Goal: Task Accomplishment & Management: Manage account settings

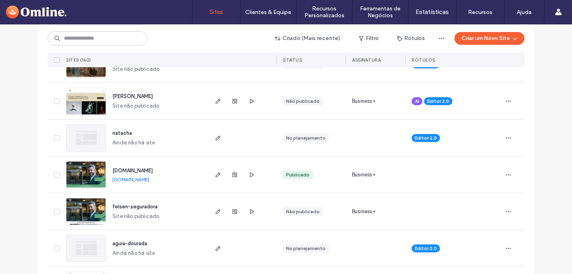
scroll to position [112, 0]
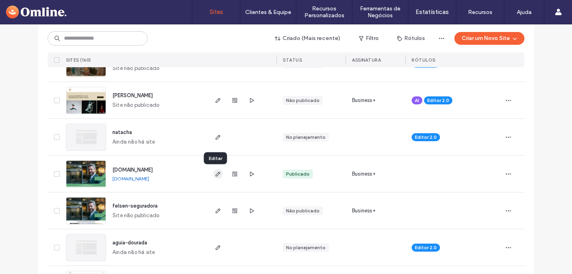
click at [215, 173] on icon "button" at bounding box center [218, 174] width 6 height 6
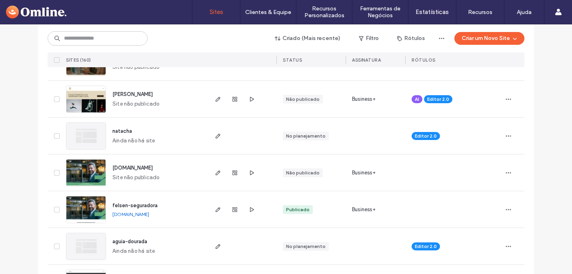
scroll to position [118, 0]
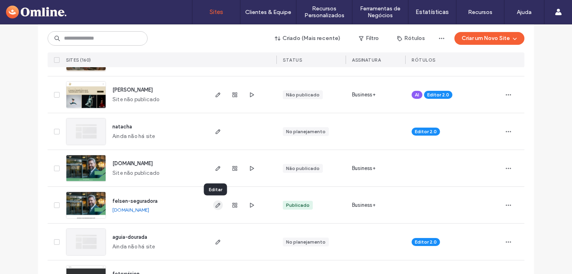
click at [215, 205] on icon "button" at bounding box center [218, 205] width 6 height 6
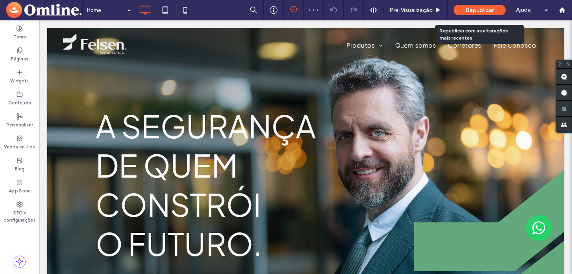
click at [480, 8] on span "Republicar" at bounding box center [480, 10] width 28 height 7
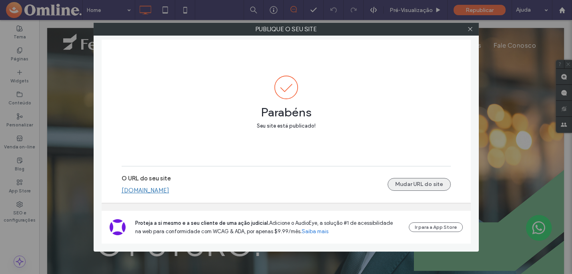
click at [423, 186] on button "Mudar URL do site" at bounding box center [419, 184] width 63 height 13
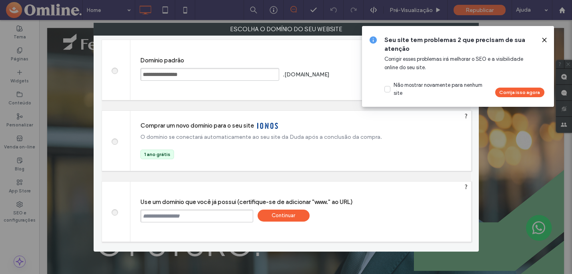
click at [197, 217] on input "text" at bounding box center [197, 216] width 113 height 13
paste input "**********"
type input "**********"
click at [287, 217] on div "Continuar" at bounding box center [284, 216] width 52 height 12
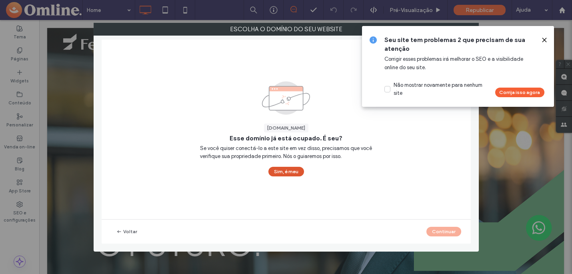
click at [286, 172] on button "Sim, é meu" at bounding box center [287, 172] width 36 height 10
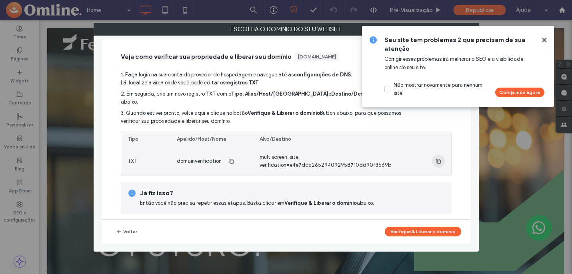
click at [436, 158] on icon "button" at bounding box center [439, 161] width 6 height 6
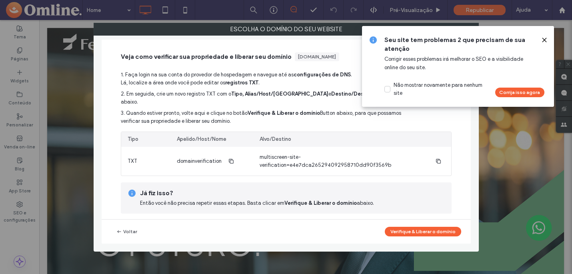
click at [546, 41] on use at bounding box center [545, 40] width 4 height 4
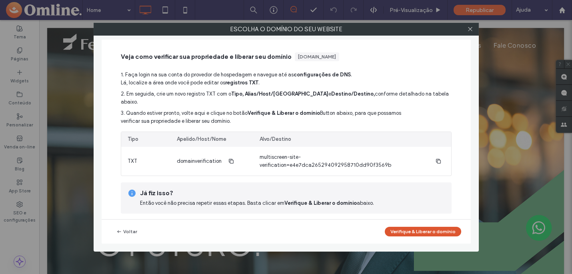
click at [406, 232] on button "Verifique & Liberar o domínio" at bounding box center [423, 232] width 76 height 10
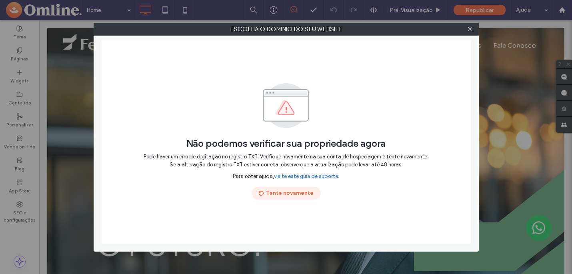
click at [283, 191] on button "Tente novamente" at bounding box center [286, 193] width 69 height 13
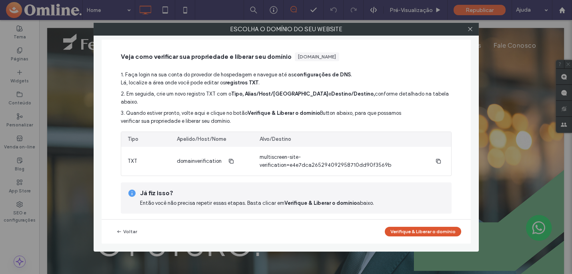
click at [408, 231] on button "Verifique & Liberar o domínio" at bounding box center [423, 232] width 76 height 10
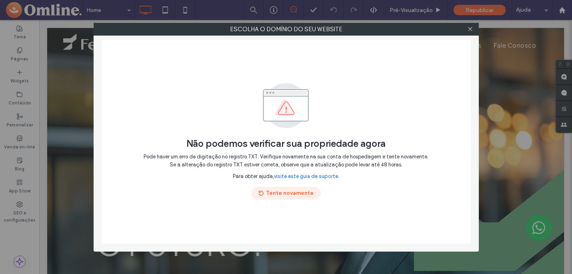
click at [307, 193] on button "Tente novamente" at bounding box center [286, 193] width 69 height 13
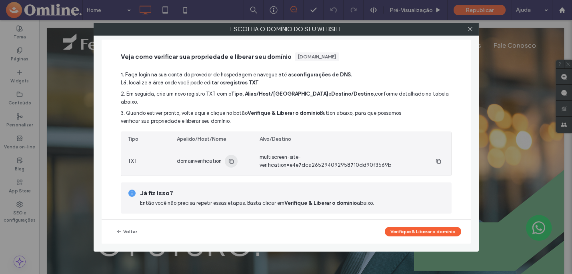
click at [232, 158] on icon "button" at bounding box center [231, 161] width 6 height 6
click at [436, 158] on icon "button" at bounding box center [439, 161] width 6 height 6
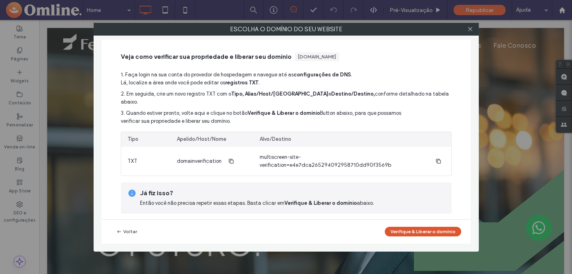
click at [409, 231] on button "Verifique & Liberar o domínio" at bounding box center [423, 232] width 76 height 10
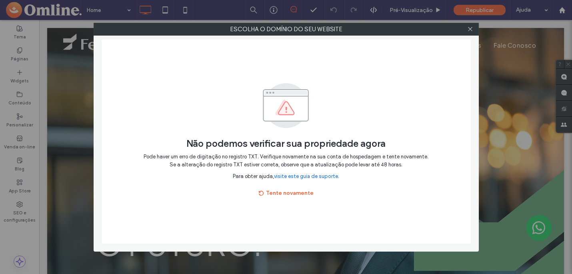
click at [311, 177] on link "visite este guia de suporte." at bounding box center [306, 177] width 65 height 8
click at [283, 195] on button "Tente novamente" at bounding box center [286, 193] width 69 height 13
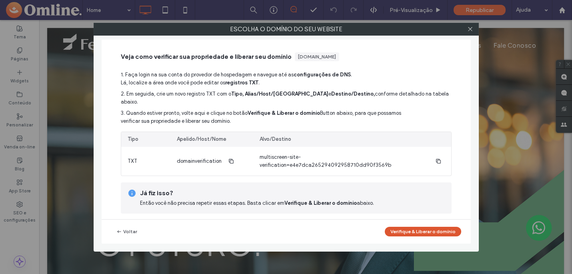
click at [401, 231] on button "Verifique & Liberar o domínio" at bounding box center [423, 232] width 76 height 10
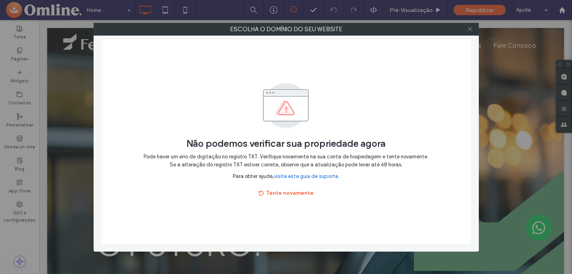
click at [472, 27] on icon at bounding box center [471, 29] width 6 height 6
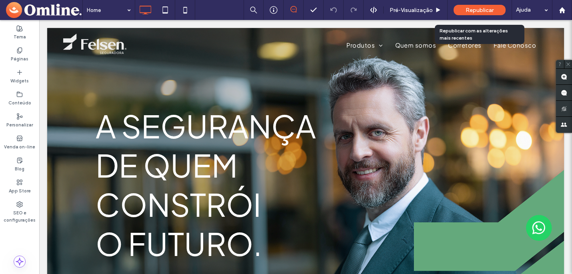
click at [475, 9] on span "Republicar" at bounding box center [480, 10] width 28 height 7
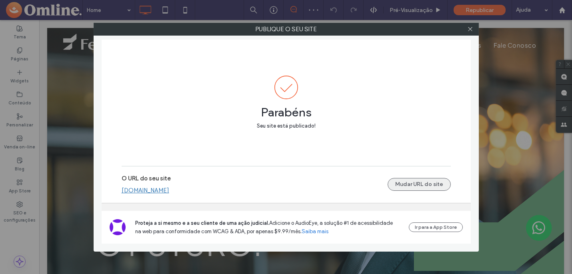
click at [412, 186] on button "Mudar URL do site" at bounding box center [419, 184] width 63 height 13
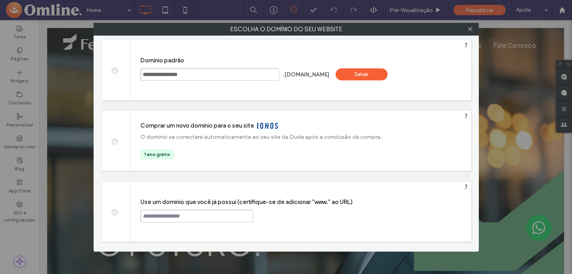
click at [171, 213] on input "text" at bounding box center [197, 216] width 113 height 13
paste input "**********"
type input "**********"
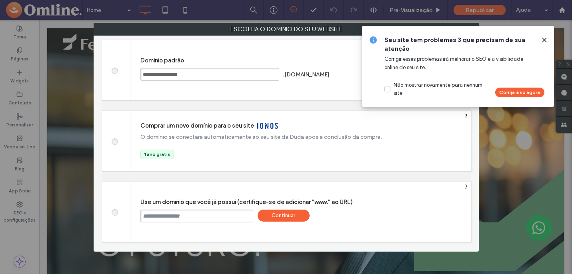
click at [169, 219] on input "text" at bounding box center [197, 216] width 113 height 13
paste input "**********"
type input "**********"
click at [292, 215] on div "Continuar" at bounding box center [284, 216] width 52 height 12
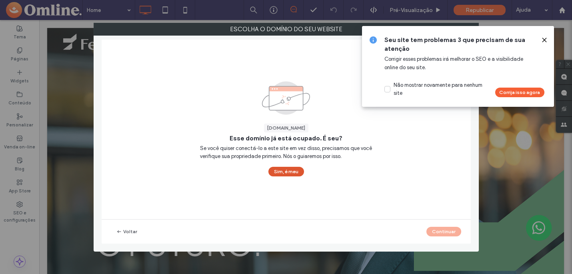
click at [285, 173] on button "Sim, é meu" at bounding box center [287, 172] width 36 height 10
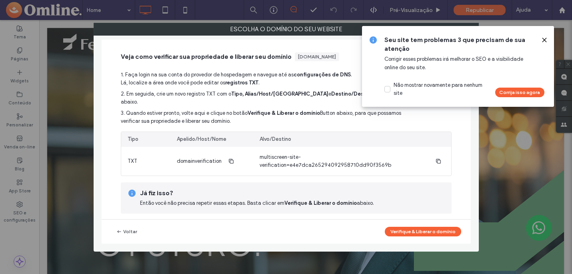
click at [544, 40] on use at bounding box center [545, 40] width 4 height 4
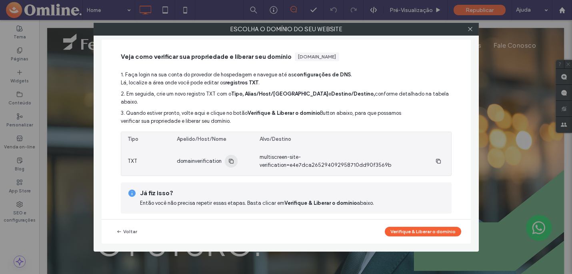
click at [233, 158] on icon "button" at bounding box center [231, 161] width 6 height 6
click at [436, 158] on icon "button" at bounding box center [439, 161] width 6 height 6
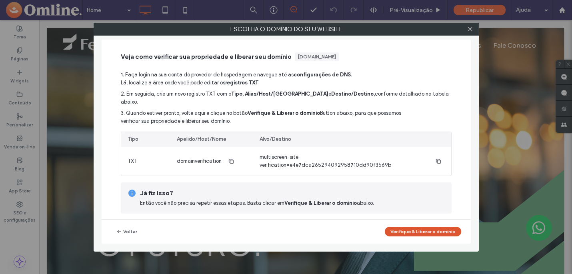
click at [408, 231] on button "Verifique & Liberar o domínio" at bounding box center [423, 232] width 76 height 10
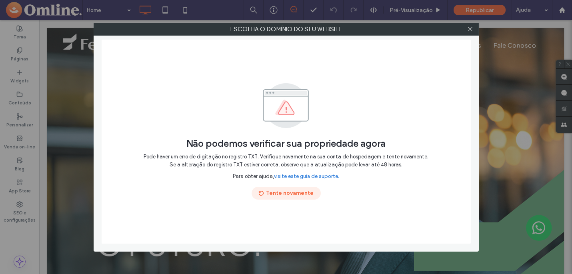
click at [302, 195] on button "Tente novamente" at bounding box center [286, 193] width 69 height 13
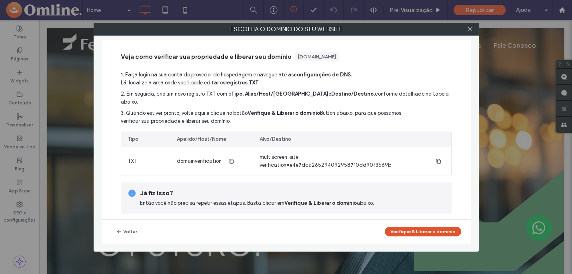
click at [414, 230] on button "Verifique & Liberar o domínio" at bounding box center [423, 232] width 76 height 10
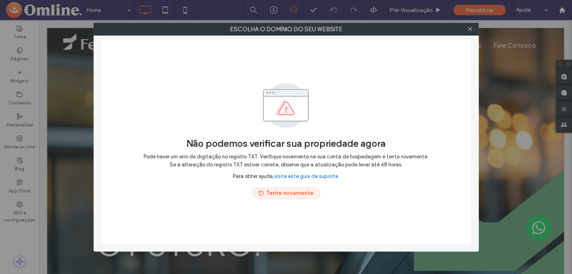
click at [297, 191] on button "Tente novamente" at bounding box center [286, 193] width 69 height 13
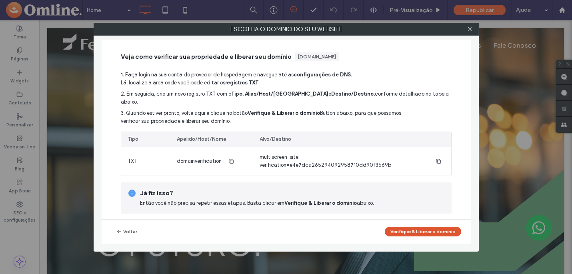
click at [410, 229] on button "Verifique & Liberar o domínio" at bounding box center [423, 232] width 76 height 10
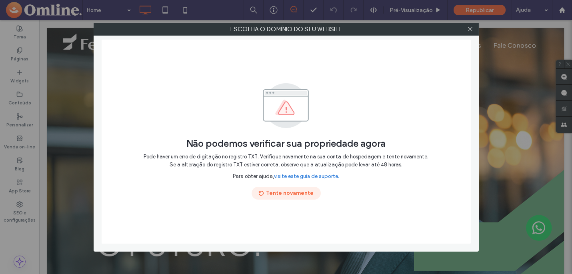
click at [294, 197] on button "Tente novamente" at bounding box center [286, 193] width 69 height 13
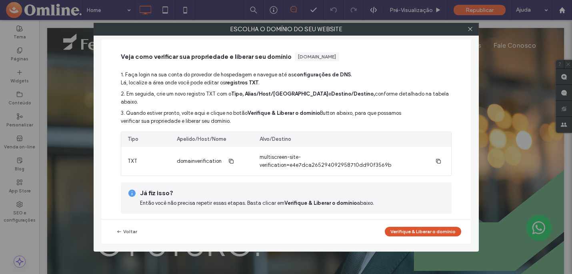
click at [406, 230] on button "Verifique & Liberar o domínio" at bounding box center [423, 232] width 76 height 10
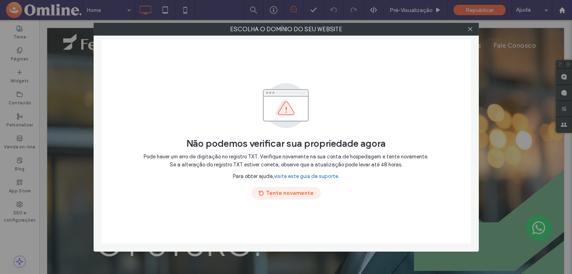
click at [283, 191] on button "Tente novamente" at bounding box center [286, 193] width 69 height 13
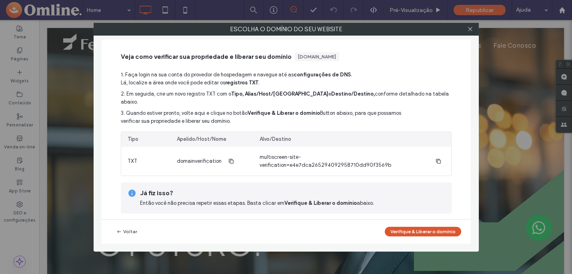
click at [412, 232] on button "Verifique & Liberar o domínio" at bounding box center [423, 232] width 76 height 10
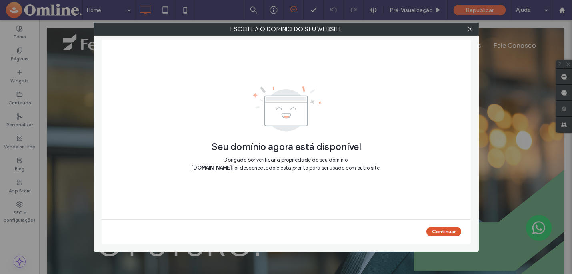
click at [447, 230] on button "Continuar" at bounding box center [444, 232] width 35 height 10
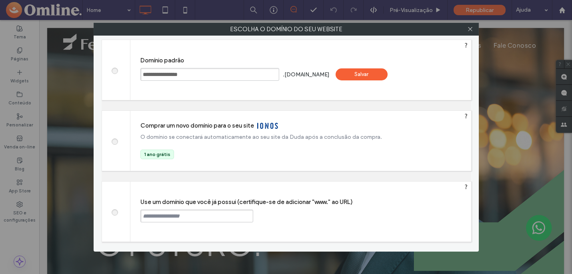
click at [189, 217] on input "text" at bounding box center [197, 216] width 113 height 13
type input "**********"
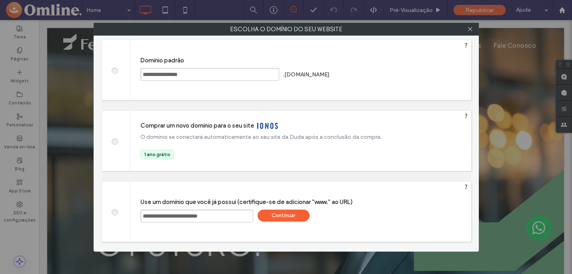
click at [293, 217] on div "Continuar" at bounding box center [284, 216] width 52 height 12
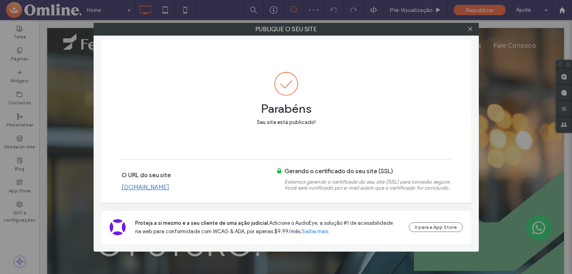
click at [169, 188] on link "[DOMAIN_NAME]" at bounding box center [146, 187] width 48 height 7
click at [470, 30] on icon at bounding box center [471, 29] width 6 height 6
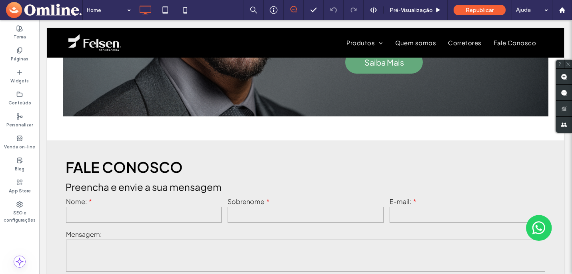
scroll to position [927, 0]
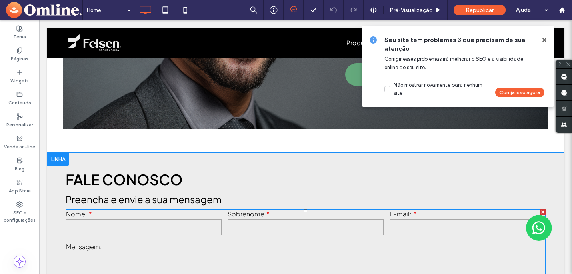
click at [309, 226] on input "text" at bounding box center [306, 227] width 156 height 16
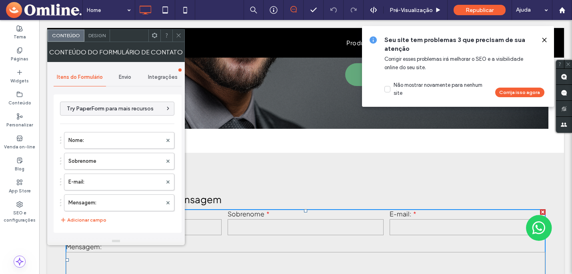
click at [129, 77] on span "Envio" at bounding box center [125, 77] width 12 height 6
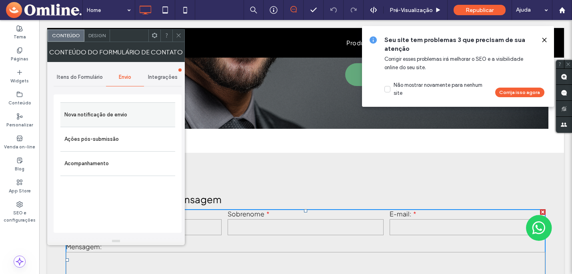
click at [142, 110] on label "Nova notificação de envio" at bounding box center [117, 115] width 107 height 16
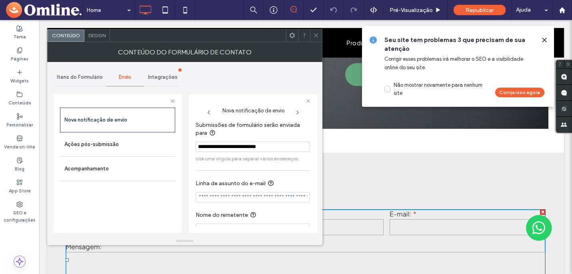
drag, startPoint x: 283, startPoint y: 147, endPoint x: 186, endPoint y: 150, distance: 97.3
click at [186, 150] on div "**********" at bounding box center [185, 149] width 263 height 175
click at [264, 100] on div at bounding box center [253, 100] width 115 height 5
click at [317, 37] on icon at bounding box center [316, 35] width 6 height 6
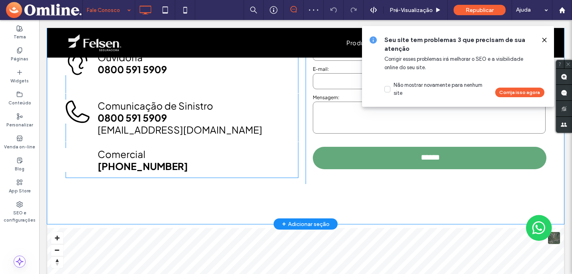
scroll to position [253, 0]
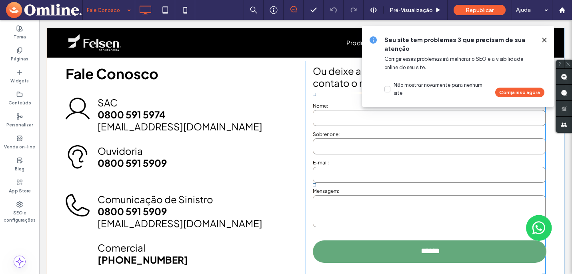
click at [396, 181] on input "email" at bounding box center [429, 175] width 233 height 16
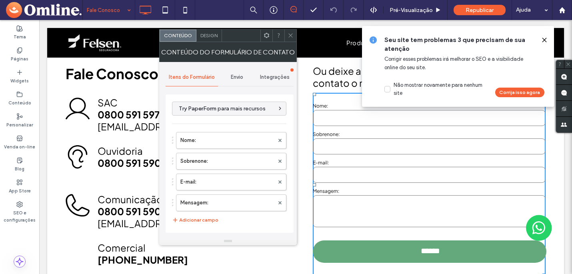
click at [238, 78] on span "Envio" at bounding box center [237, 77] width 12 height 6
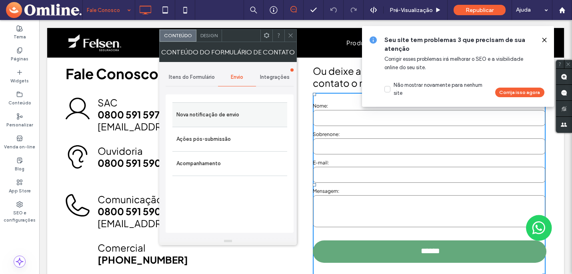
click at [231, 113] on label "Nova notificação de envio" at bounding box center [230, 115] width 107 height 16
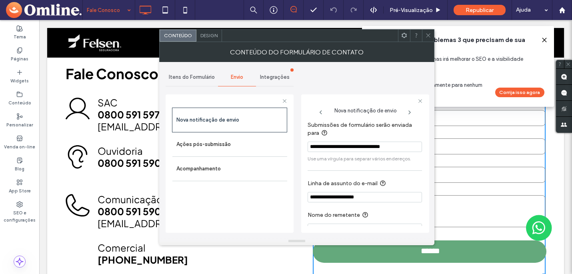
drag, startPoint x: 311, startPoint y: 149, endPoint x: 422, endPoint y: 148, distance: 110.5
click at [422, 148] on div "**********" at bounding box center [365, 172] width 115 height 108
click at [428, 35] on icon at bounding box center [429, 35] width 6 height 6
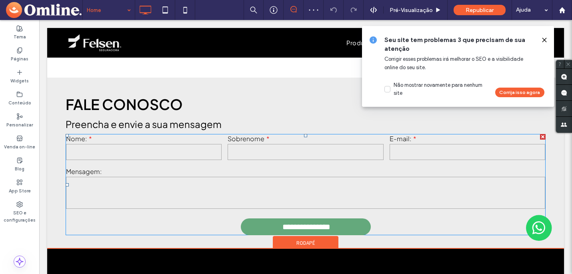
scroll to position [983, 0]
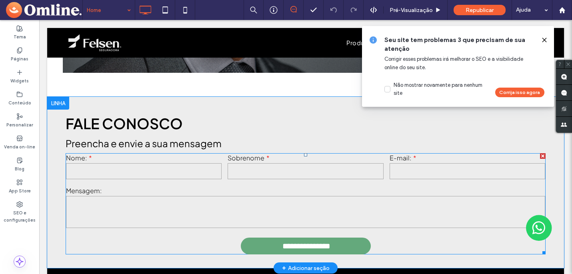
click at [259, 177] on input "text" at bounding box center [306, 171] width 156 height 16
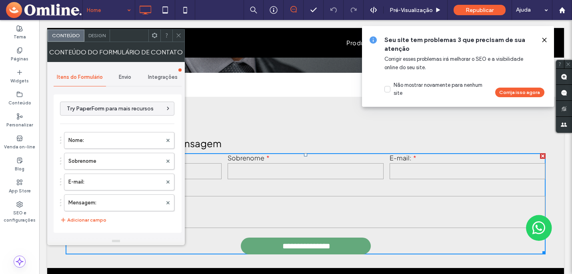
click at [127, 77] on span "Envio" at bounding box center [125, 77] width 12 height 6
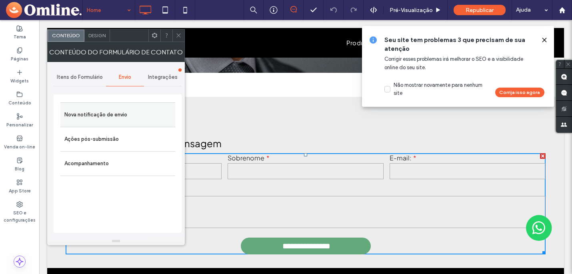
click at [122, 117] on label "Nova notificação de envio" at bounding box center [117, 115] width 107 height 16
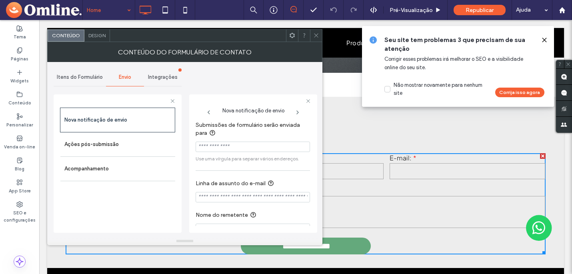
click at [231, 147] on input "Submissões de formulário serão enviada para" at bounding box center [253, 147] width 114 height 10
paste input "**********"
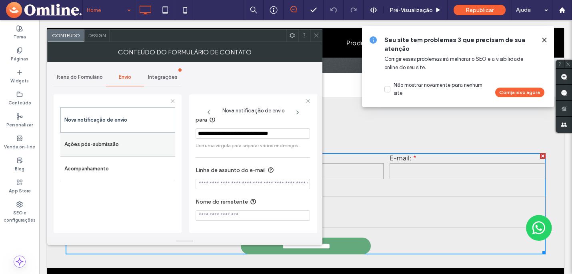
type input "**********"
click at [114, 144] on label "Ações pós-submissão" at bounding box center [117, 145] width 107 height 16
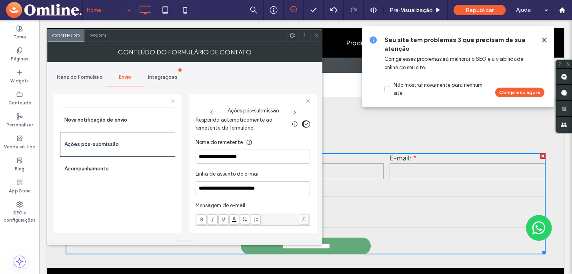
scroll to position [234, 0]
drag, startPoint x: 261, startPoint y: 157, endPoint x: 195, endPoint y: 158, distance: 66.1
click at [195, 158] on div "**********" at bounding box center [253, 163] width 128 height 139
click at [209, 157] on input "**********" at bounding box center [253, 156] width 114 height 14
drag, startPoint x: 211, startPoint y: 156, endPoint x: 190, endPoint y: 157, distance: 20.8
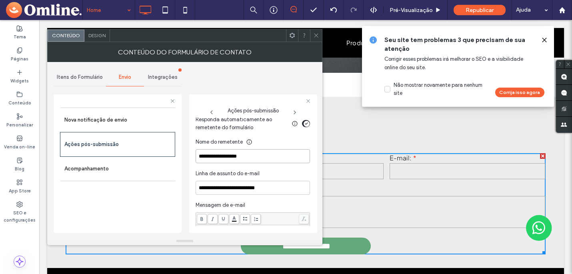
click at [190, 157] on div "**********" at bounding box center [253, 163] width 128 height 139
drag, startPoint x: 264, startPoint y: 158, endPoint x: 255, endPoint y: 163, distance: 9.7
click at [244, 157] on input "**********" at bounding box center [253, 156] width 114 height 14
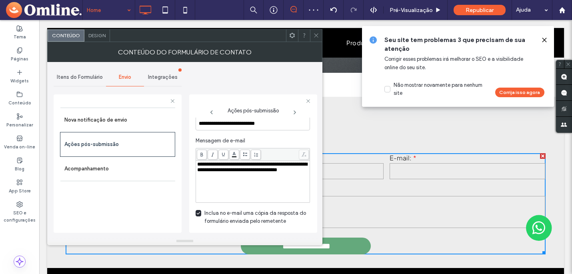
scroll to position [301, 0]
type input "**********"
click at [95, 171] on label "Acompanhamento" at bounding box center [117, 169] width 107 height 16
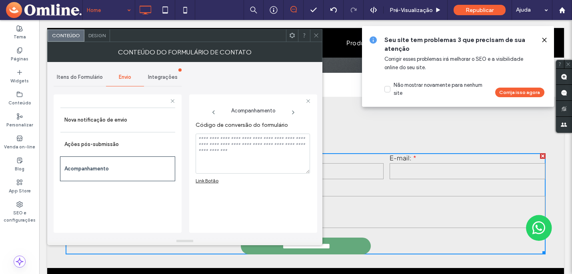
click at [318, 37] on icon at bounding box center [316, 35] width 6 height 6
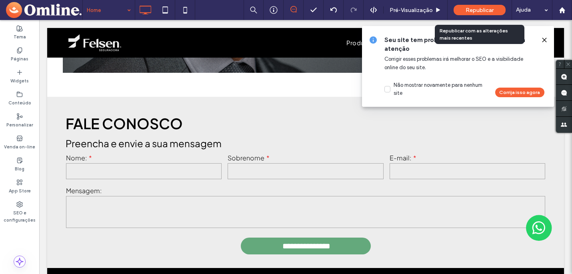
click at [493, 11] on span "Republicar" at bounding box center [480, 10] width 28 height 7
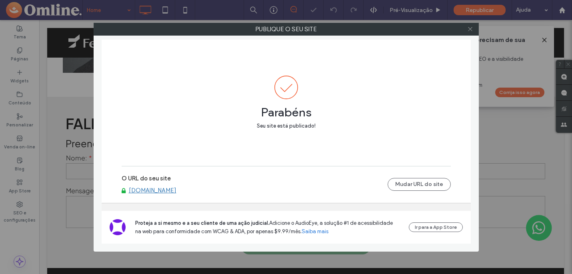
click at [471, 29] on icon at bounding box center [471, 29] width 6 height 6
